Goal: Navigation & Orientation: Find specific page/section

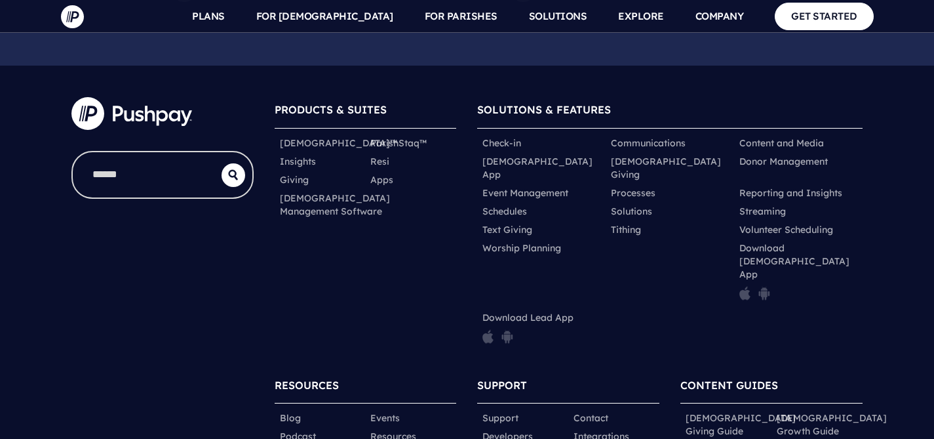
scroll to position [6637, 0]
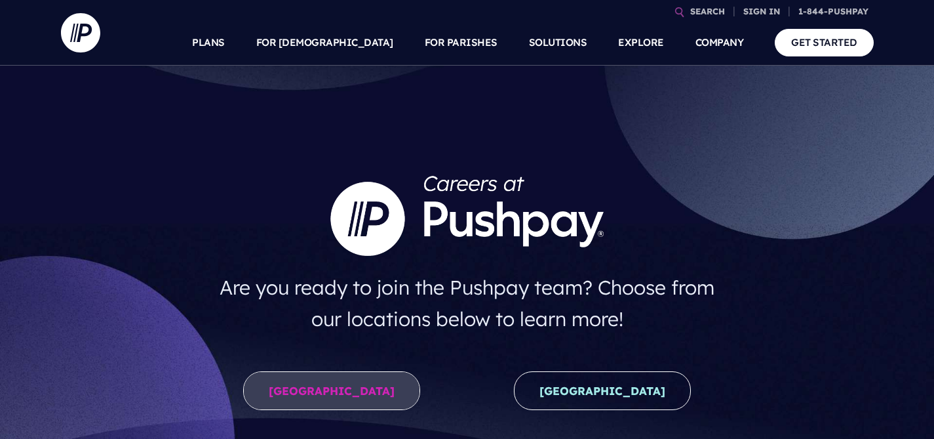
click at [348, 382] on link "United States" at bounding box center [331, 390] width 177 height 39
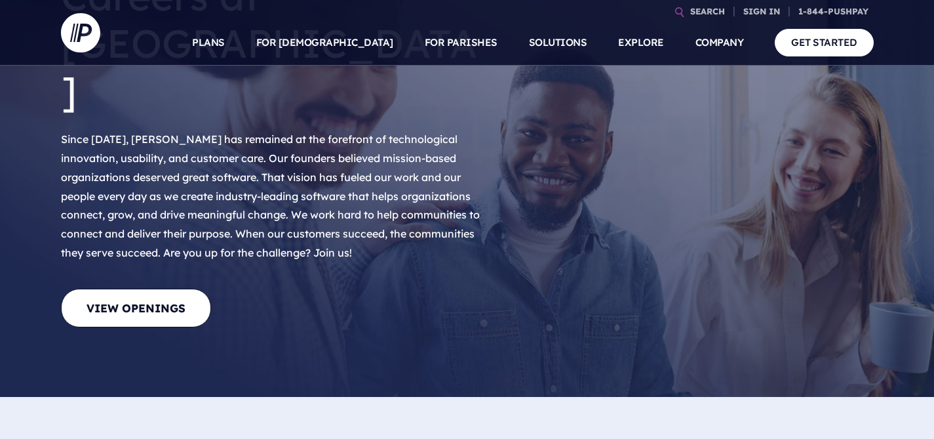
scroll to position [280, 0]
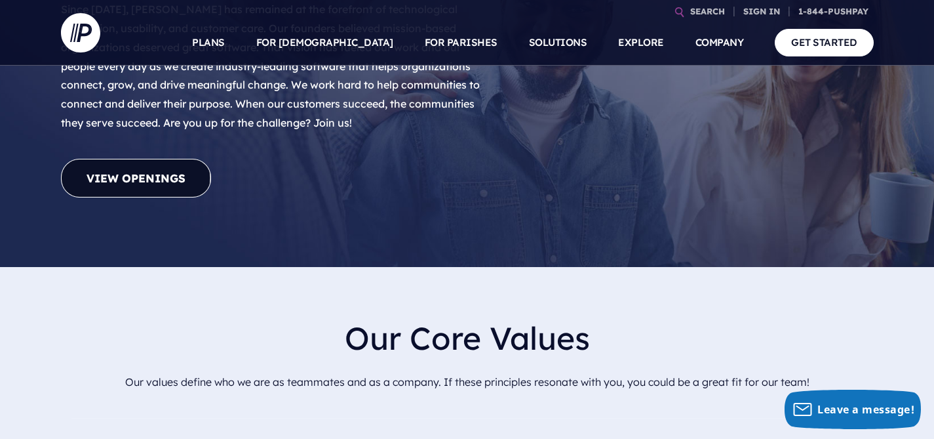
click at [170, 159] on link "View Openings" at bounding box center [136, 178] width 150 height 39
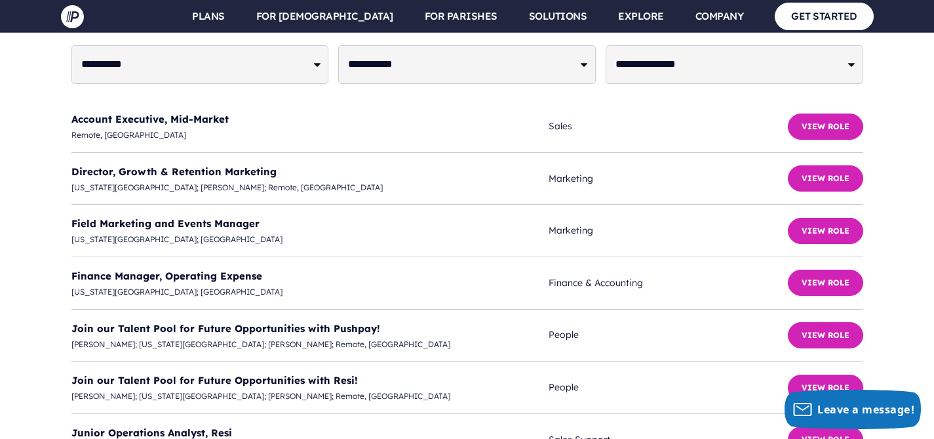
scroll to position [3298, 0]
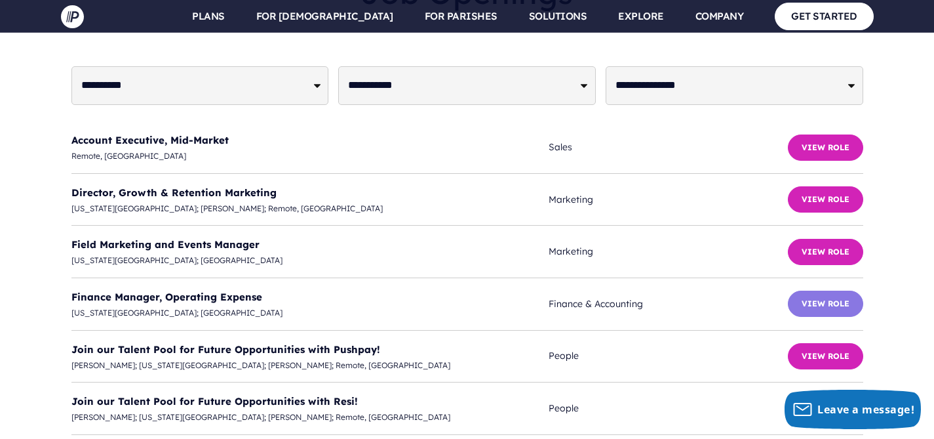
click at [849, 291] on button "View Role" at bounding box center [825, 304] width 75 height 26
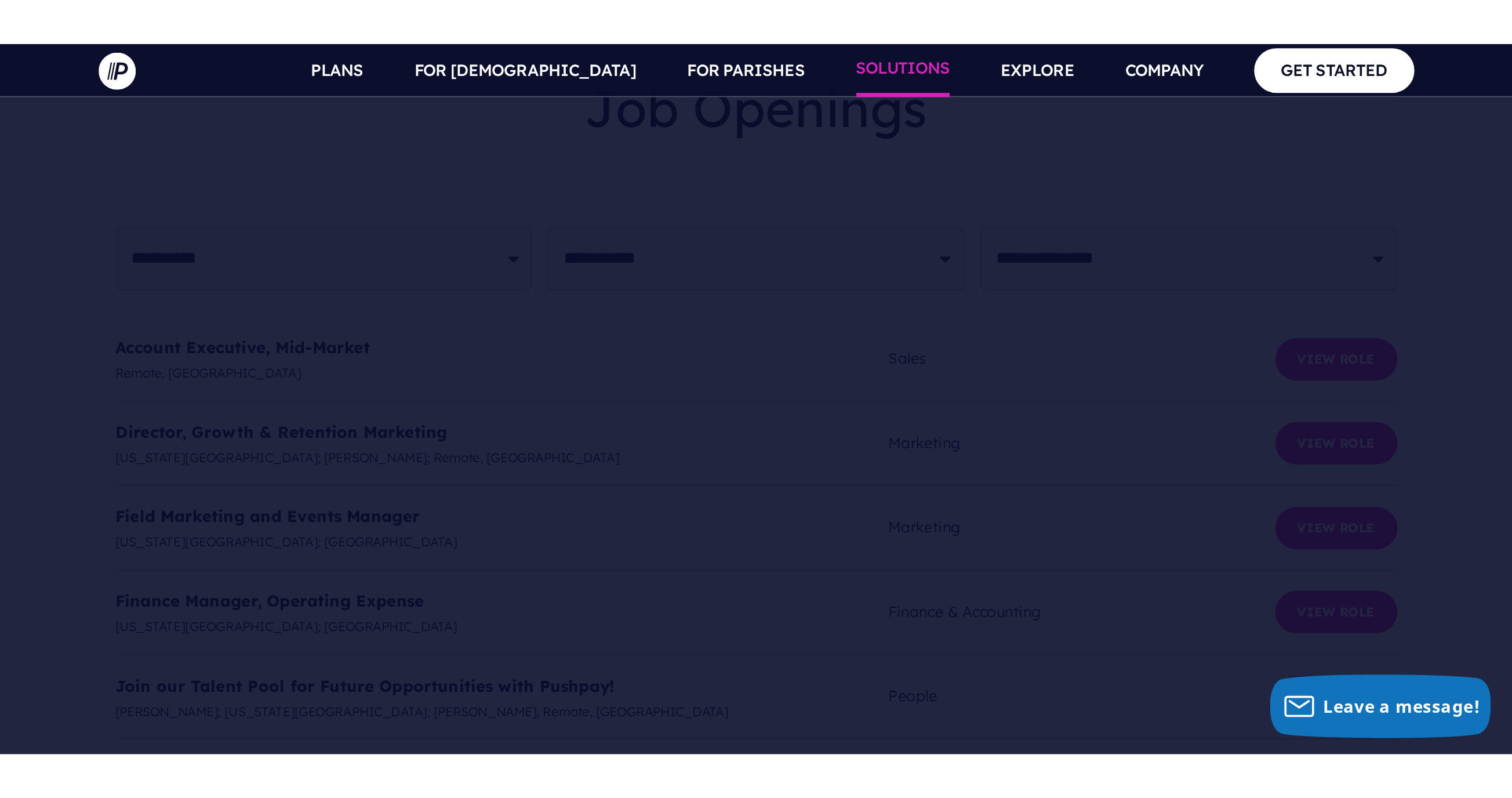
scroll to position [2918, 0]
